Goal: Check status

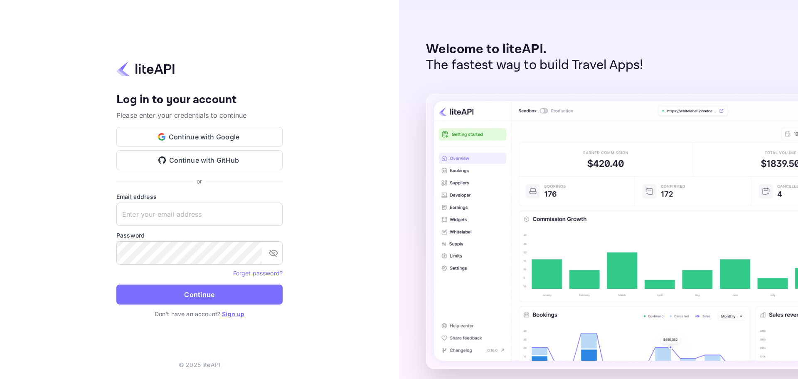
type input "yahav@skygini.com"
click at [202, 295] on button "Continue" at bounding box center [199, 294] width 166 height 20
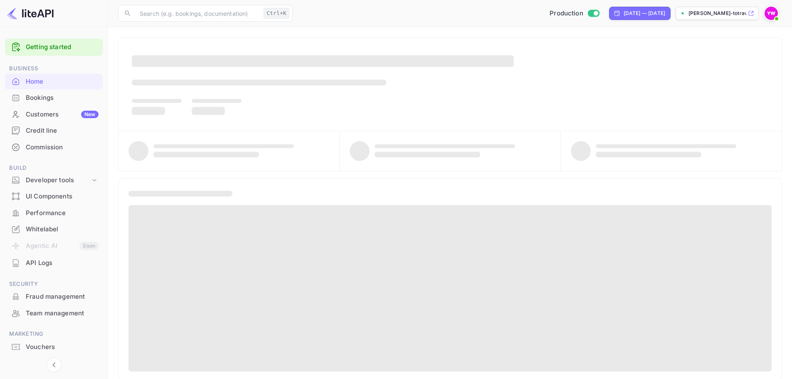
click at [42, 95] on div "Bookings" at bounding box center [62, 98] width 73 height 10
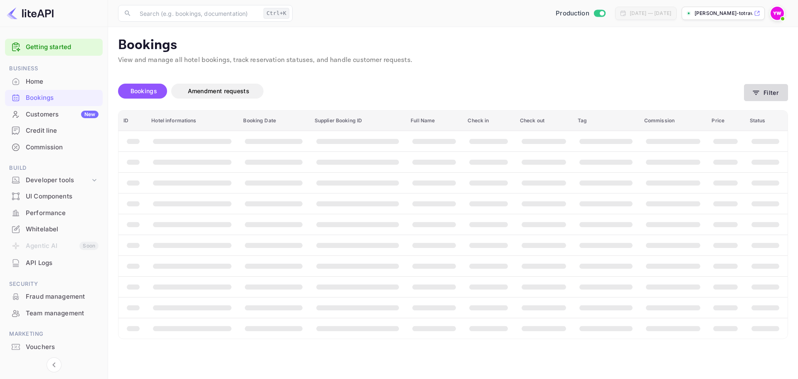
click at [767, 87] on button "Filter" at bounding box center [766, 92] width 44 height 17
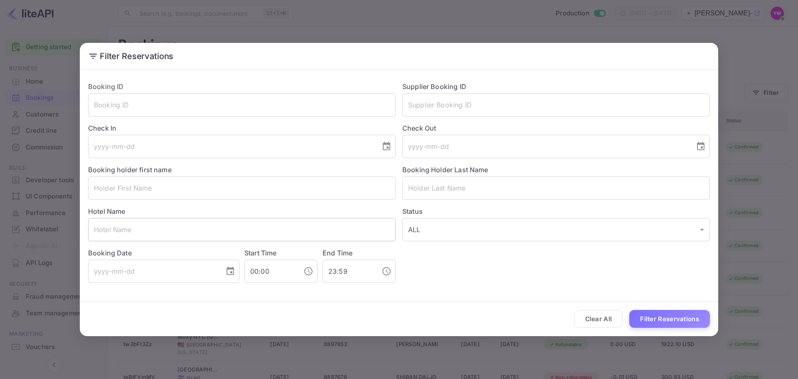
click at [221, 224] on input "text" at bounding box center [241, 229] width 307 height 23
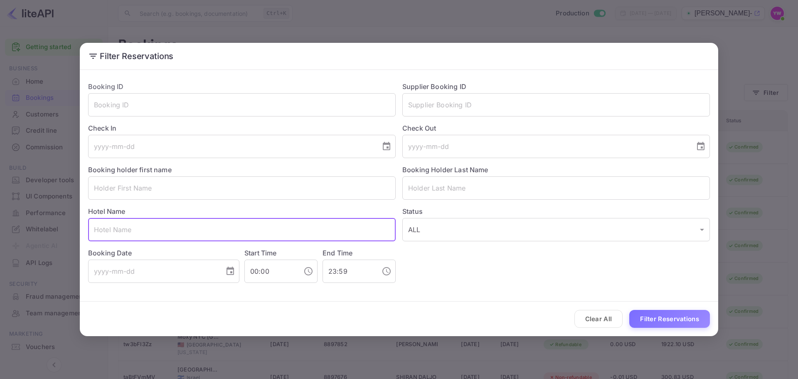
paste input "Elkonin [GEOGRAPHIC_DATA]"
type input "Elkonin [GEOGRAPHIC_DATA]"
click at [674, 318] on button "Filter Reservations" at bounding box center [669, 319] width 81 height 18
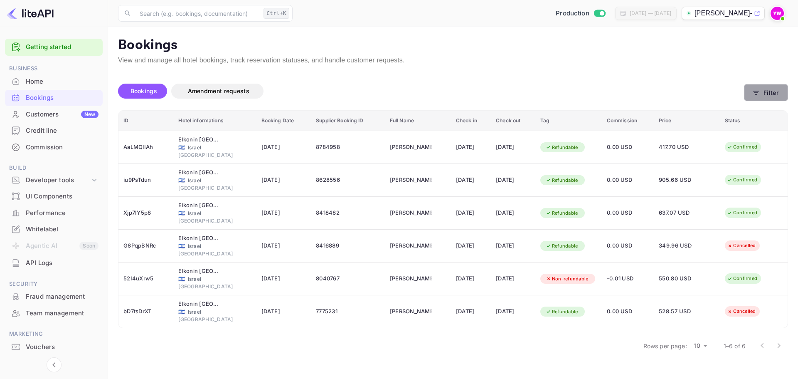
click at [773, 94] on button "Filter" at bounding box center [766, 92] width 44 height 17
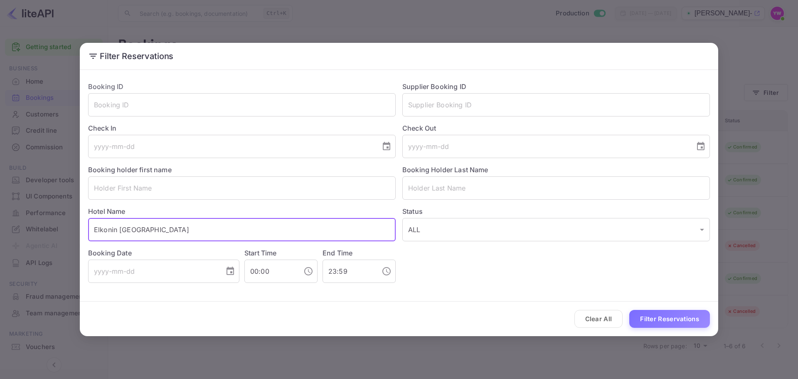
drag, startPoint x: 167, startPoint y: 229, endPoint x: 88, endPoint y: 252, distance: 82.0
click at [88, 253] on div "Booking ID ​ Supplier Booking ID ​ Check In ​ Check Out ​ Booking holder first …" at bounding box center [395, 179] width 628 height 208
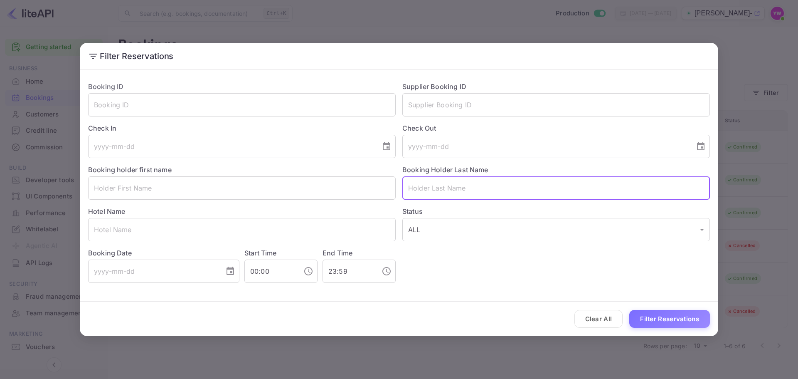
click at [460, 187] on input "text" at bounding box center [555, 187] width 307 height 23
paste input "[PERSON_NAME]"
drag, startPoint x: 442, startPoint y: 189, endPoint x: 401, endPoint y: 193, distance: 41.8
click at [401, 193] on div "Booking Holder Last Name [PERSON_NAME] ​" at bounding box center [553, 179] width 314 height 42
paste input "ELBAZ"
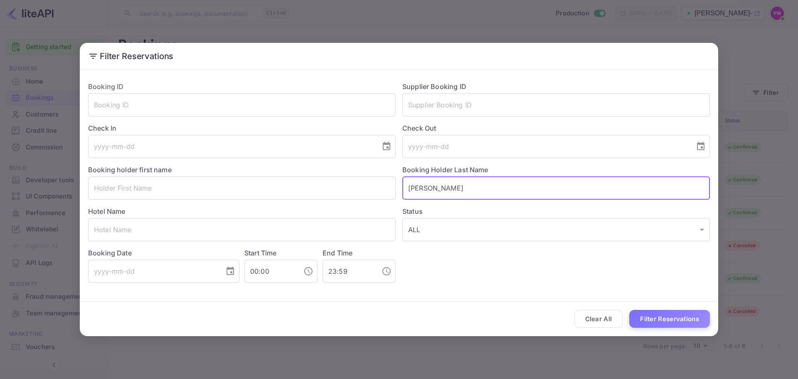
click at [629, 310] on button "Filter Reservations" at bounding box center [669, 319] width 81 height 18
drag, startPoint x: 461, startPoint y: 187, endPoint x: 409, endPoint y: 195, distance: 52.6
click at [409, 195] on input "[PERSON_NAME]" at bounding box center [555, 187] width 307 height 23
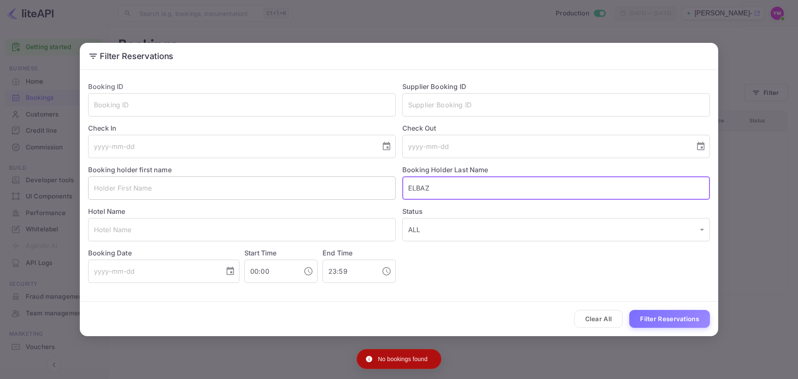
type input "ELBAZ"
click at [357, 194] on input "text" at bounding box center [241, 187] width 307 height 23
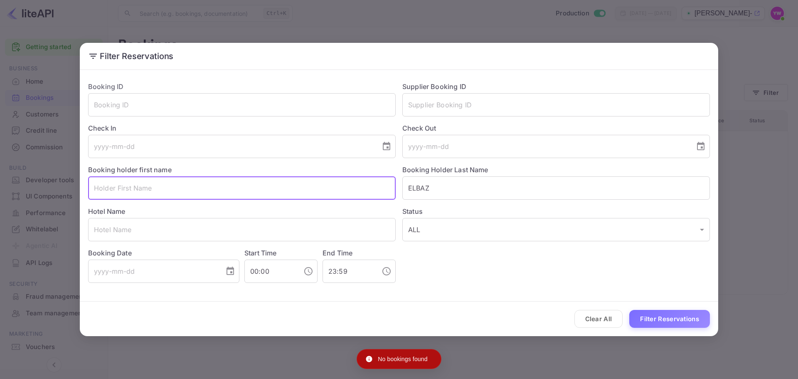
paste input "[PERSON_NAME]"
drag, startPoint x: 126, startPoint y: 187, endPoint x: 493, endPoint y: 190, distance: 366.9
click at [433, 195] on div "Booking ID ​ Supplier Booking ID ​ Check In ​ Check Out ​ Booking holder first …" at bounding box center [395, 179] width 628 height 208
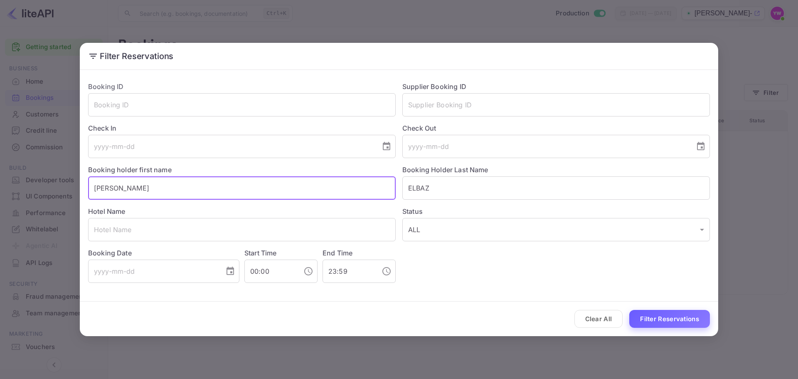
type input "[PERSON_NAME]"
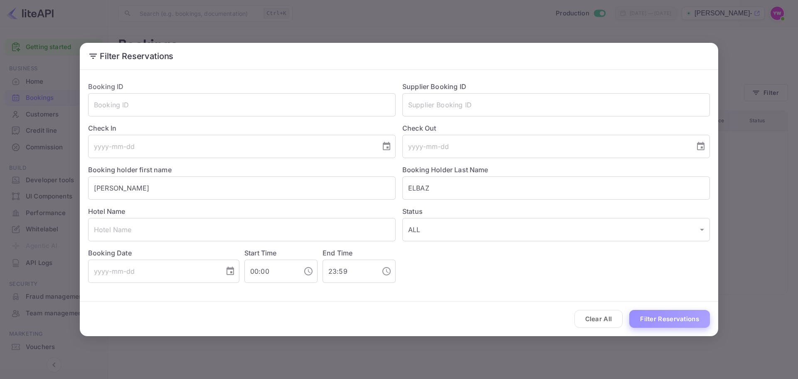
click at [683, 320] on button "Filter Reservations" at bounding box center [669, 319] width 81 height 18
click at [183, 227] on input "text" at bounding box center [241, 229] width 307 height 23
paste input "Elkonin [GEOGRAPHIC_DATA]"
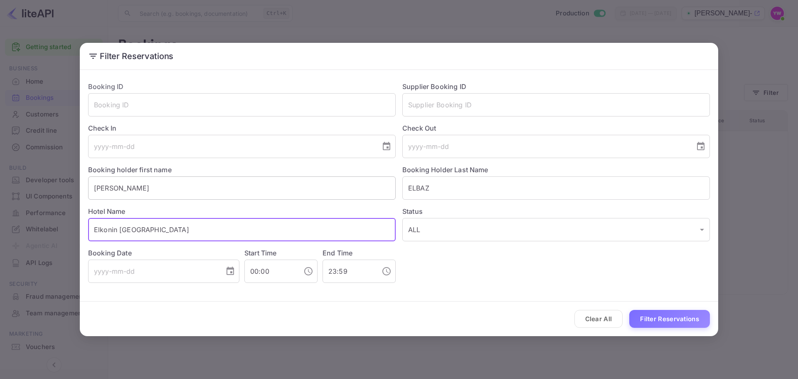
type input "Elkonin [GEOGRAPHIC_DATA]"
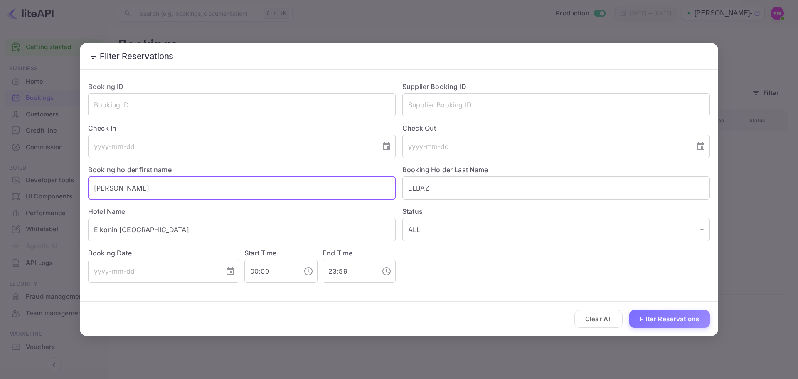
click at [161, 185] on input "[PERSON_NAME]" at bounding box center [241, 187] width 307 height 23
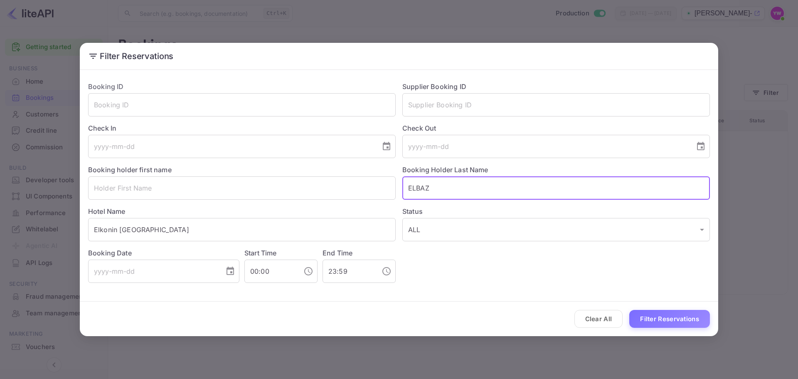
drag, startPoint x: 460, startPoint y: 192, endPoint x: 380, endPoint y: 200, distance: 80.5
click at [380, 199] on div "Booking ID ​ Supplier Booking ID ​ Check In ​ Check Out ​ Booking holder first …" at bounding box center [395, 179] width 628 height 208
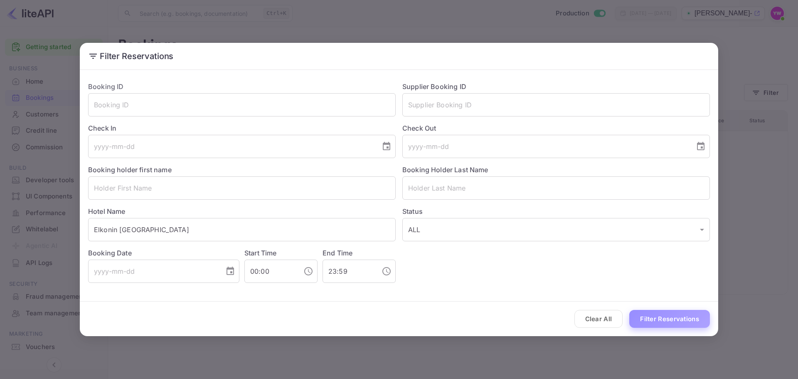
drag, startPoint x: 683, startPoint y: 323, endPoint x: 681, endPoint y: 315, distance: 8.9
click at [683, 323] on button "Filter Reservations" at bounding box center [669, 319] width 81 height 18
click at [668, 317] on button "Filter Reservations" at bounding box center [669, 319] width 81 height 18
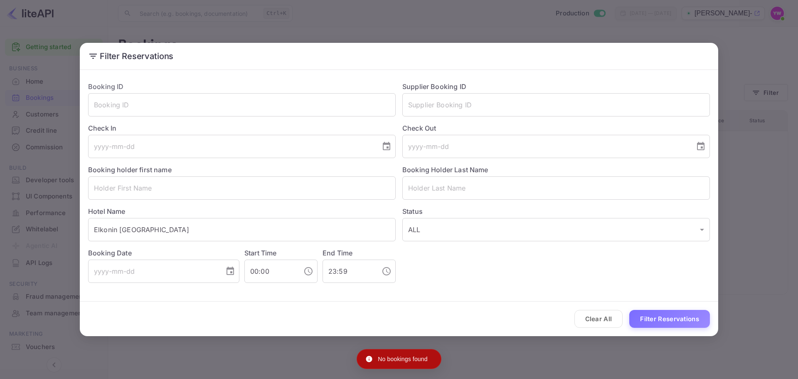
click at [774, 58] on div "Filter Reservations Booking ID ​ Supplier Booking ID ​ Check In ​ Check Out ​ B…" at bounding box center [399, 189] width 798 height 379
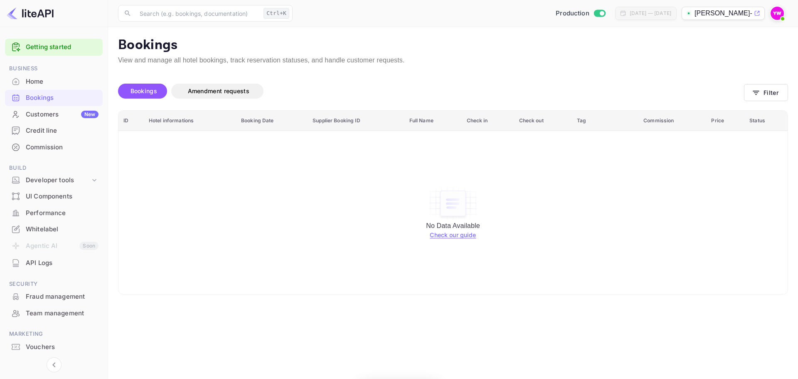
click at [140, 91] on span "Bookings" at bounding box center [143, 90] width 27 height 7
click at [33, 118] on div "Customers New" at bounding box center [62, 115] width 73 height 10
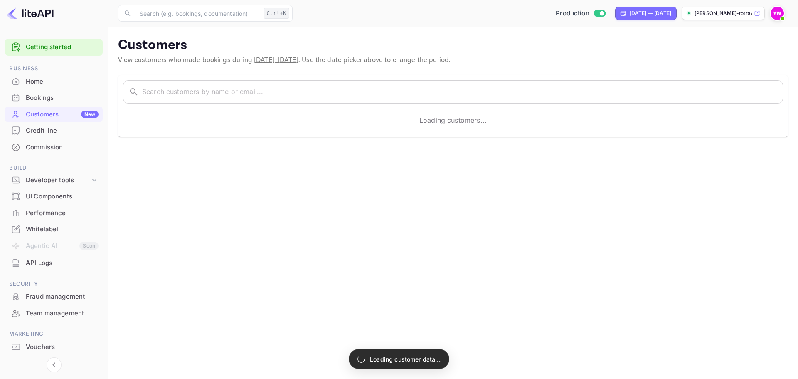
click at [38, 99] on div "Bookings" at bounding box center [62, 98] width 73 height 10
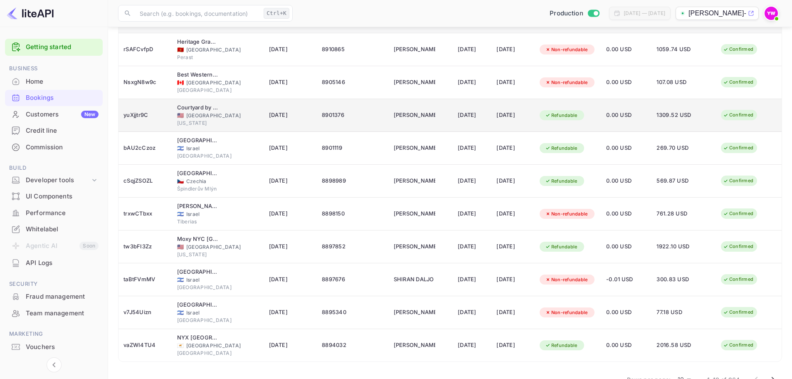
scroll to position [119, 0]
